Goal: Information Seeking & Learning: Check status

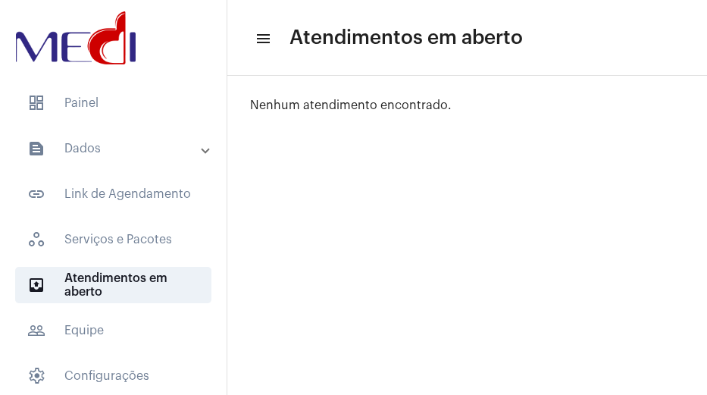
click at [70, 133] on mat-expansion-panel-header "text_snippet_outlined Dados" at bounding box center [118, 148] width 218 height 36
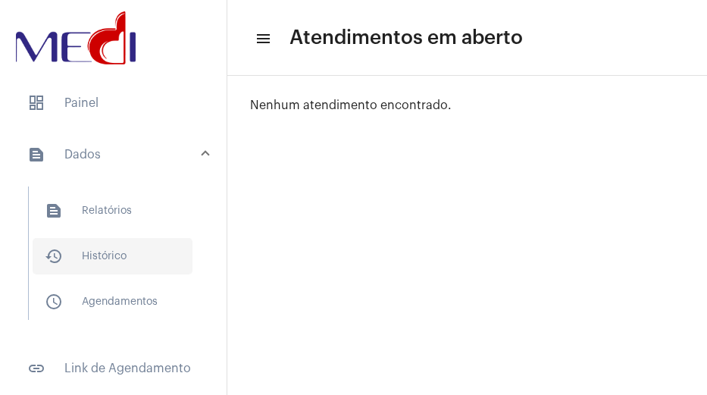
click at [92, 239] on span "history_outlined Histórico" at bounding box center [113, 256] width 160 height 36
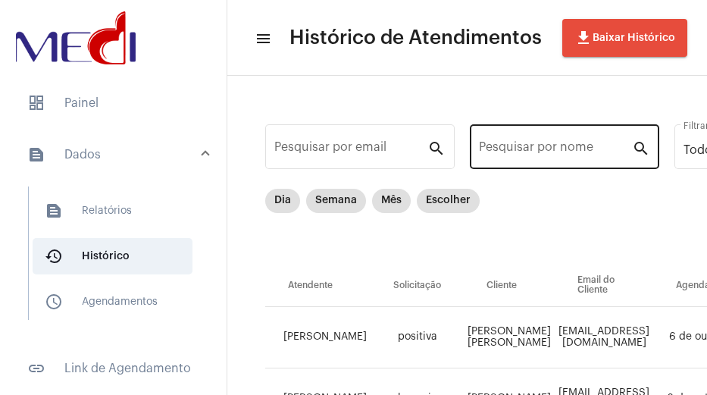
click at [561, 146] on input "Pesquisar por nome" at bounding box center [555, 150] width 153 height 14
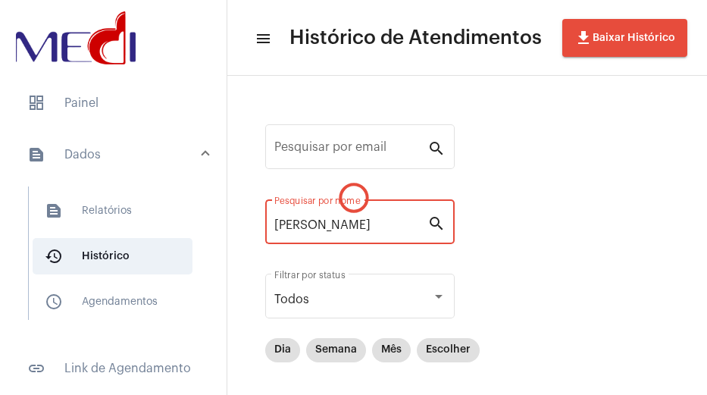
type input "[PERSON_NAME]"
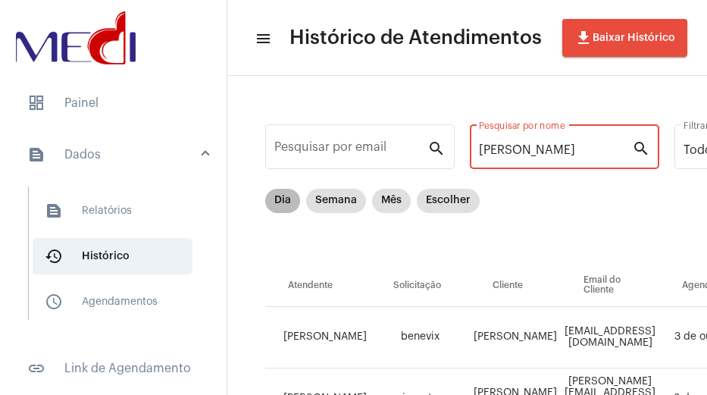
click at [283, 193] on mat-chip "Dia" at bounding box center [282, 201] width 35 height 24
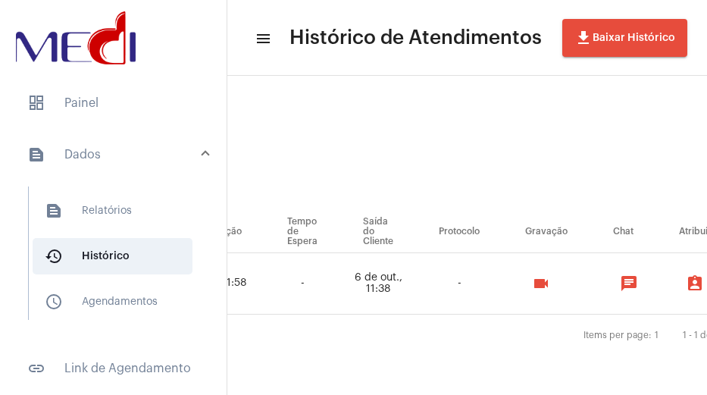
scroll to position [65, 1124]
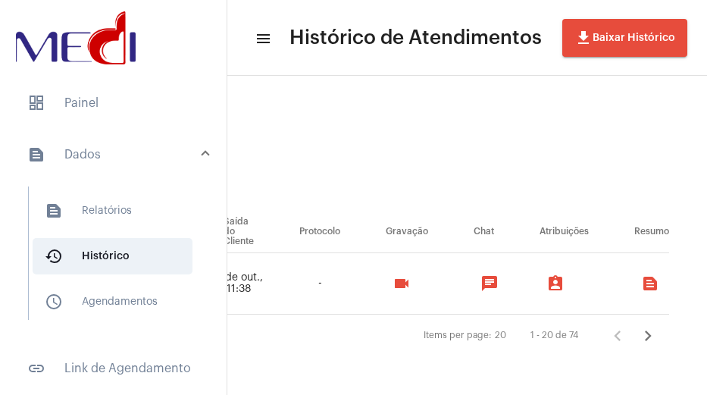
click at [395, 276] on mat-icon "videocam" at bounding box center [402, 283] width 18 height 18
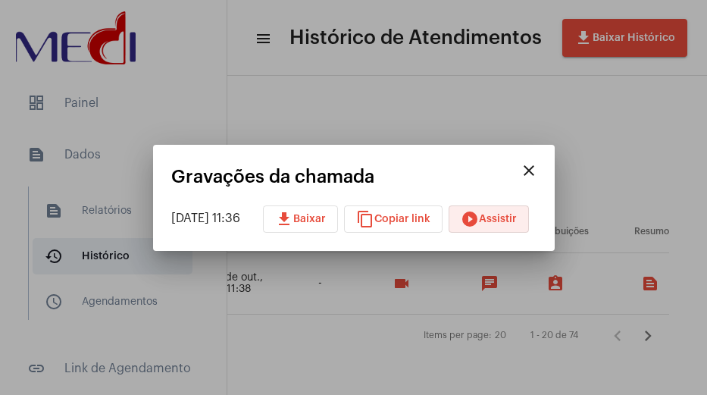
click at [495, 210] on button "play_circle_filled Assistir" at bounding box center [489, 218] width 80 height 27
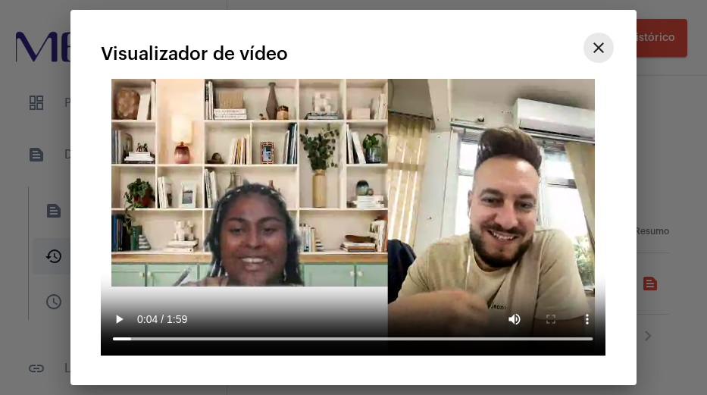
click at [598, 45] on mat-icon "close" at bounding box center [599, 48] width 18 height 18
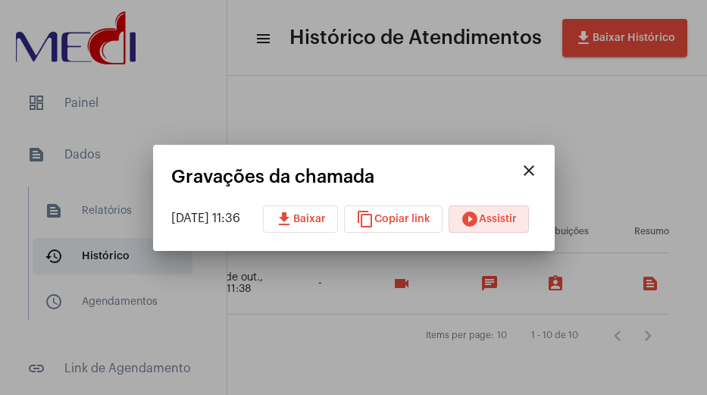
click at [538, 171] on mat-icon "close" at bounding box center [529, 170] width 18 height 18
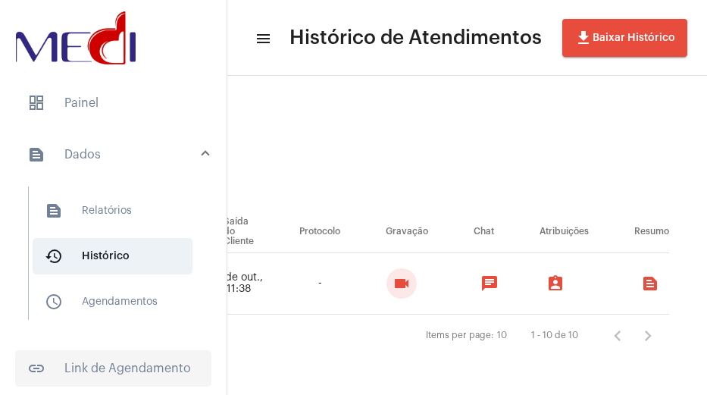
click at [80, 353] on span "link_outlined Link de Agendamento" at bounding box center [113, 368] width 196 height 36
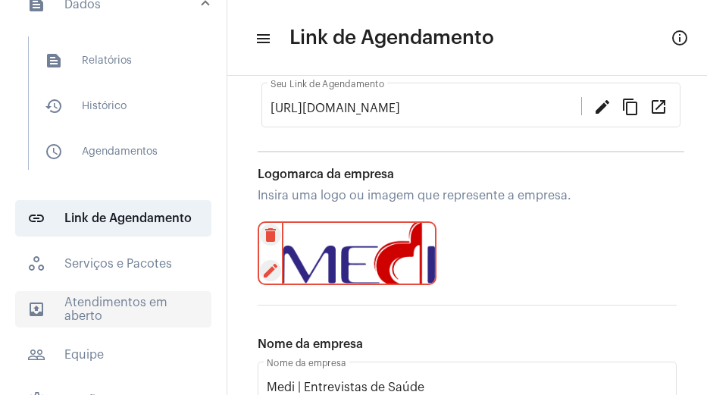
scroll to position [152, 0]
click at [79, 308] on span "outbox_outline Atendimentos em aberto" at bounding box center [113, 308] width 196 height 36
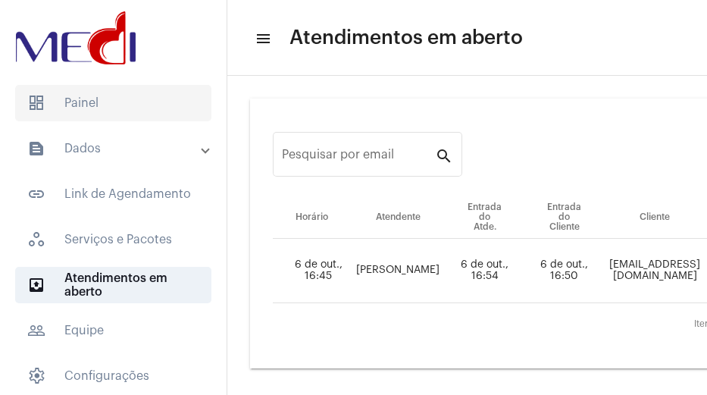
click at [114, 102] on span "dashboard Painel" at bounding box center [113, 103] width 196 height 36
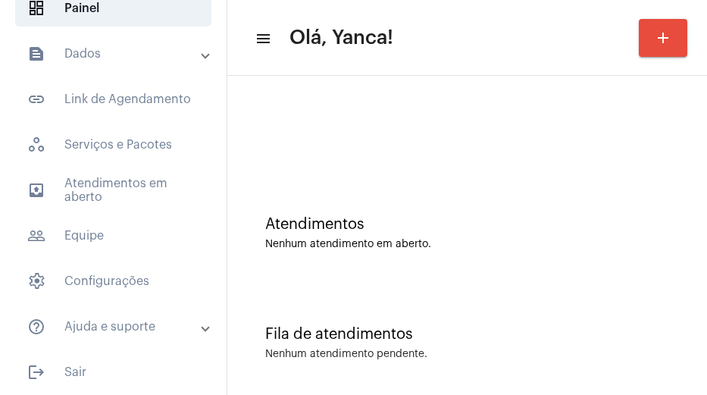
scroll to position [99, 0]
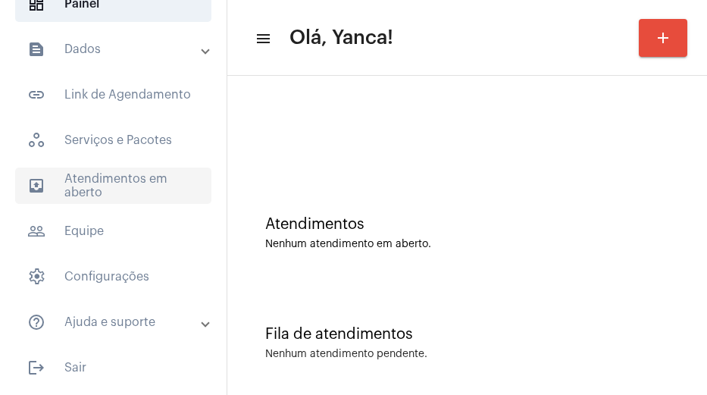
click at [89, 177] on span "outbox_outline Atendimentos em aberto" at bounding box center [113, 185] width 196 height 36
